Goal: Ask a question

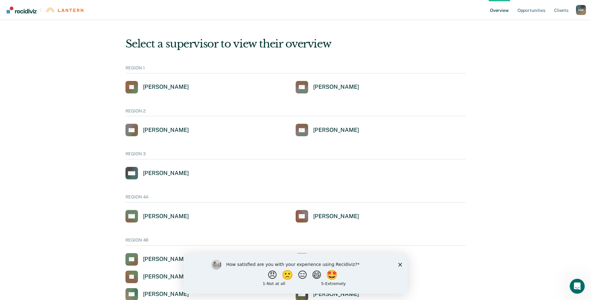
click at [400, 265] on icon "Close survey" at bounding box center [400, 265] width 4 height 4
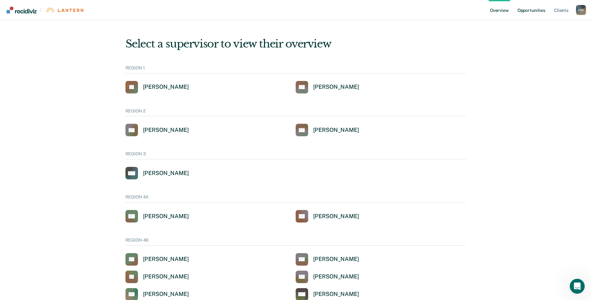
click at [526, 9] on link "Opportunities" at bounding box center [531, 10] width 30 height 20
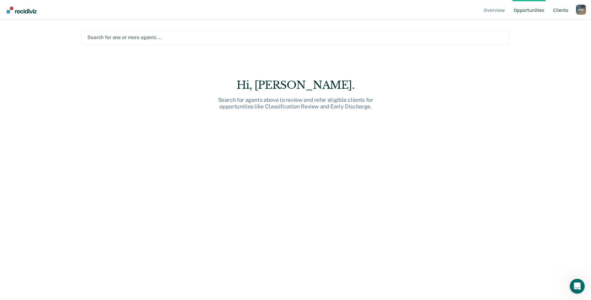
click at [557, 11] on link "Client s" at bounding box center [560, 10] width 18 height 20
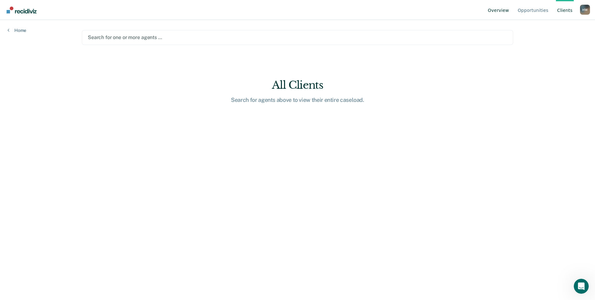
click at [507, 13] on link "Overview" at bounding box center [499, 10] width 24 height 20
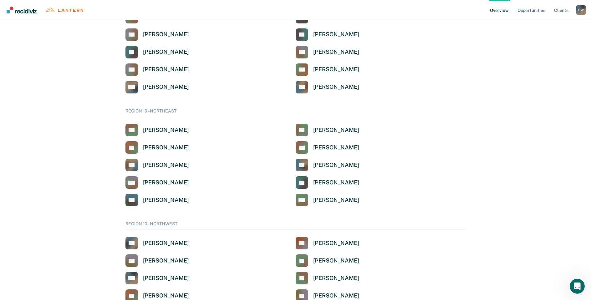
scroll to position [1188, 0]
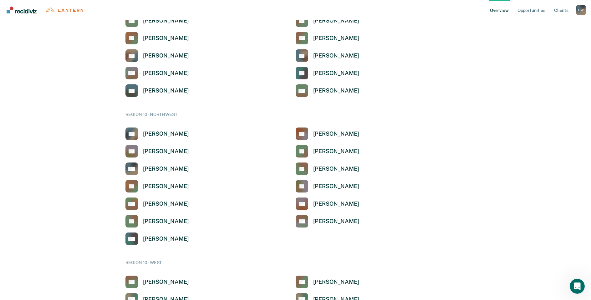
click at [582, 8] on div "H W" at bounding box center [581, 10] width 10 height 10
click at [508, 11] on link "Overview" at bounding box center [498, 10] width 21 height 20
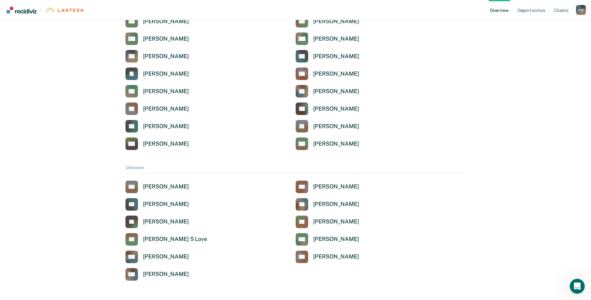
scroll to position [1449, 0]
click at [572, 282] on div "Open Intercom Messenger" at bounding box center [576, 285] width 21 height 21
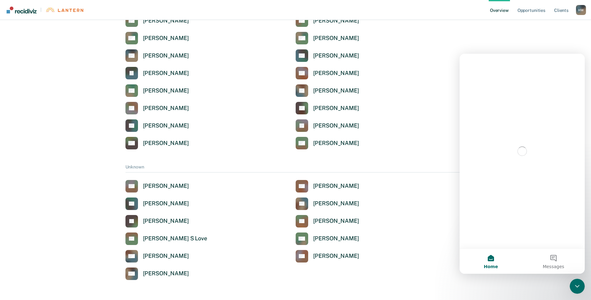
scroll to position [0, 0]
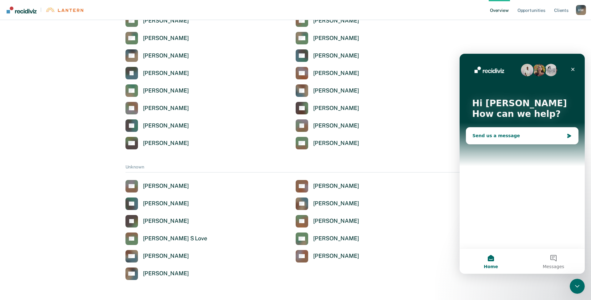
click at [497, 134] on div "Send us a message" at bounding box center [518, 136] width 92 height 7
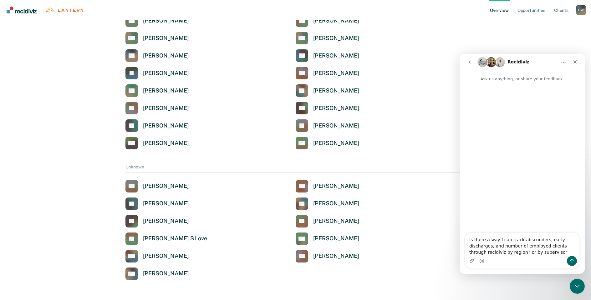
type textarea "Is there a way I can track absconders, early discharges, and number of employed…"
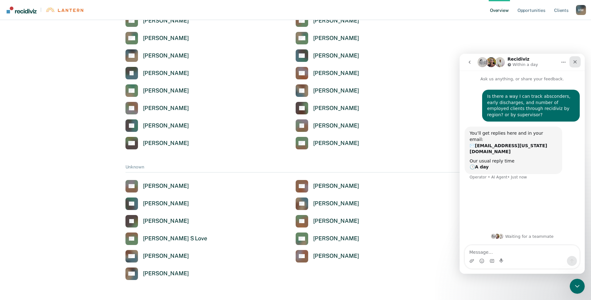
click at [578, 59] on div "Close" at bounding box center [574, 61] width 11 height 11
